Goal: Navigation & Orientation: Go to known website

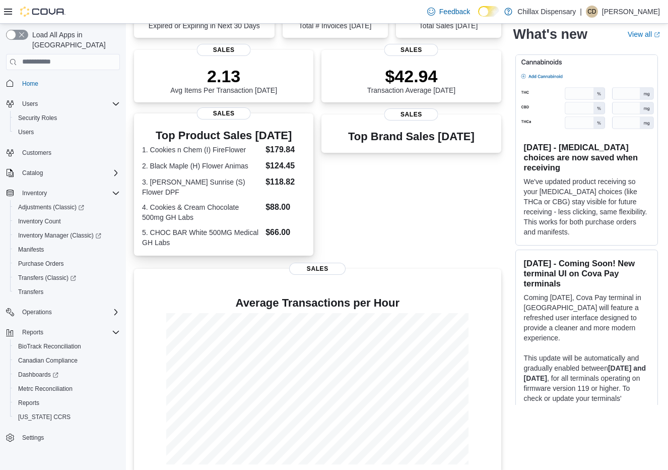
scroll to position [183, 0]
